Goal: Find specific page/section

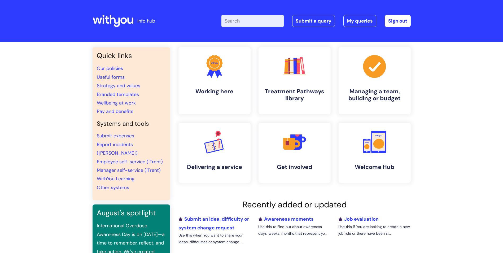
click at [261, 21] on input "Enter your search term here..." at bounding box center [252, 21] width 62 height 12
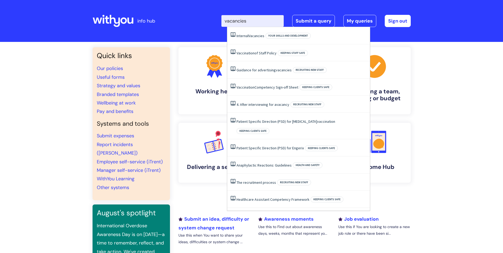
type input "vacancies"
click button "Search" at bounding box center [0, 0] width 0 height 0
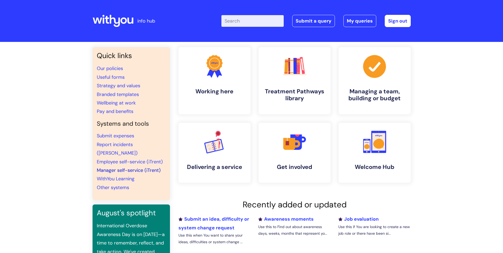
click at [144, 167] on link "Manager self-service (iTrent)" at bounding box center [129, 170] width 64 height 6
